Goal: Task Accomplishment & Management: Use online tool/utility

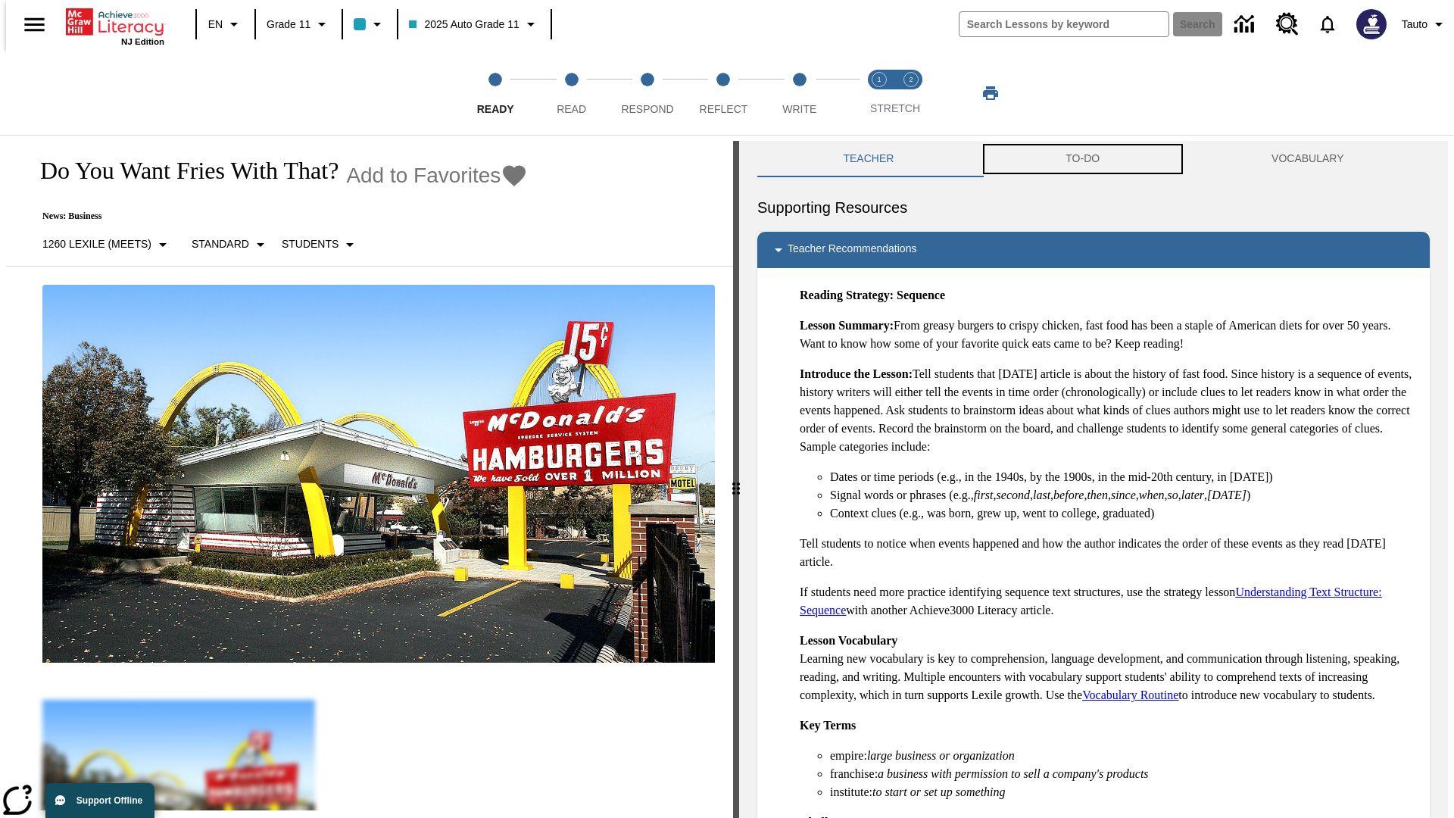
click at [1083, 159] on button "TO-DO" at bounding box center [1083, 159] width 206 height 36
